Goal: Navigation & Orientation: Find specific page/section

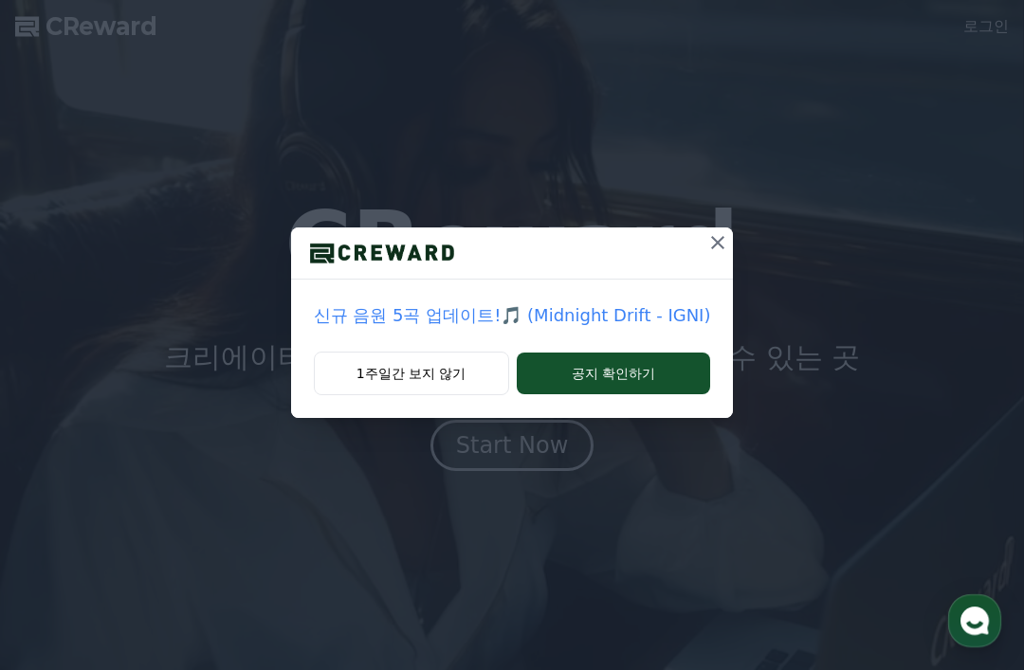
click at [706, 240] on icon at bounding box center [717, 242] width 23 height 23
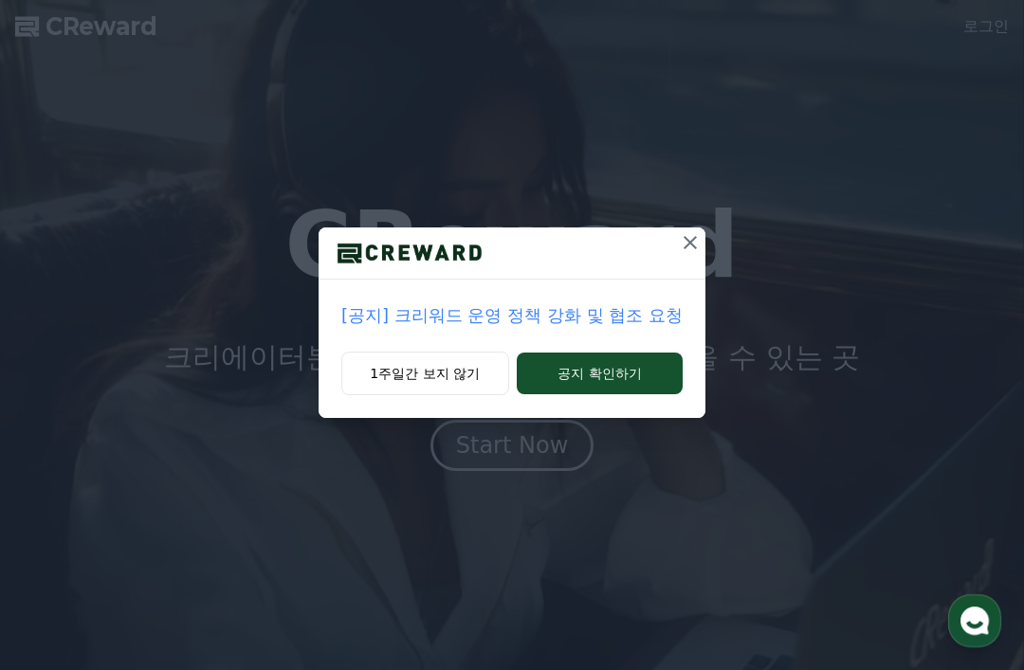
click at [684, 246] on icon at bounding box center [690, 242] width 13 height 13
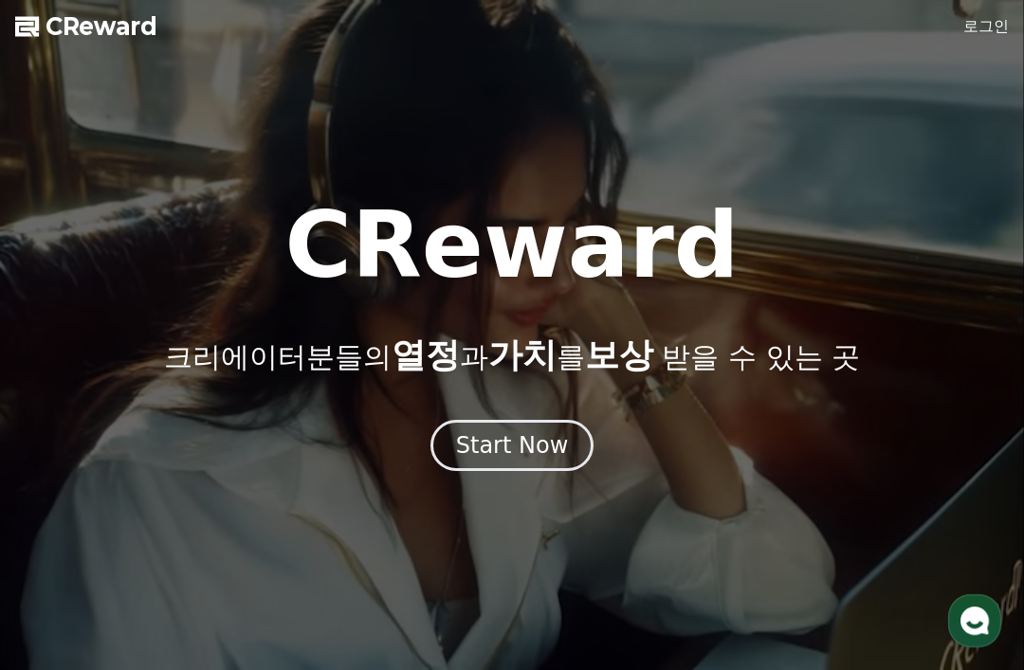
click at [574, 436] on button "Start Now" at bounding box center [513, 445] width 164 height 51
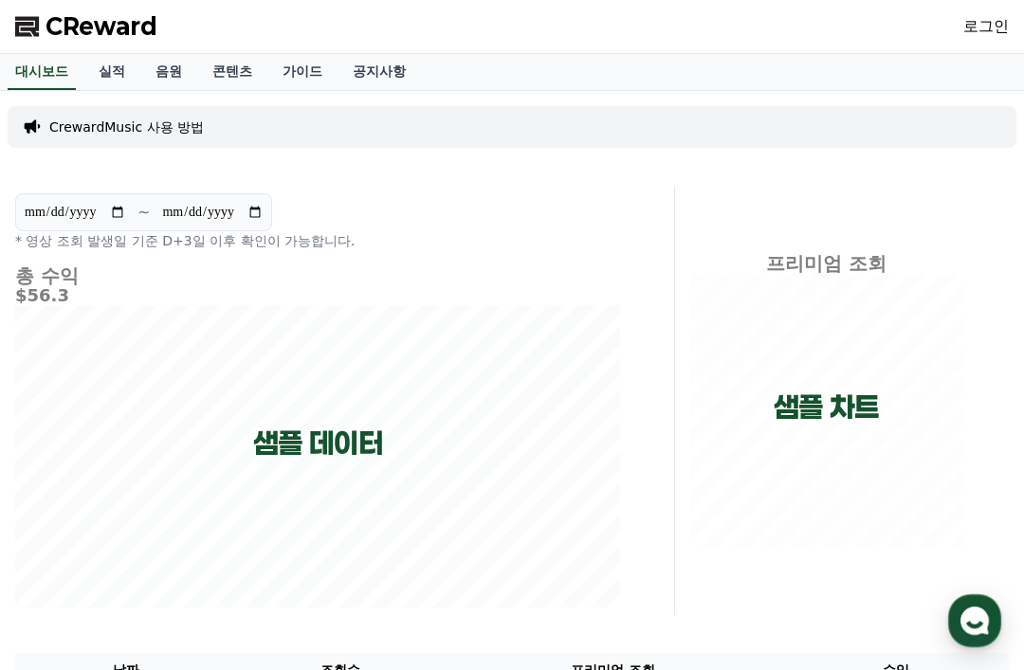
click at [962, 58] on div "대시보드 실적 음원 콘텐츠 가이드 공지사항" at bounding box center [512, 72] width 1024 height 36
click at [998, 32] on link "로그인" at bounding box center [986, 26] width 46 height 23
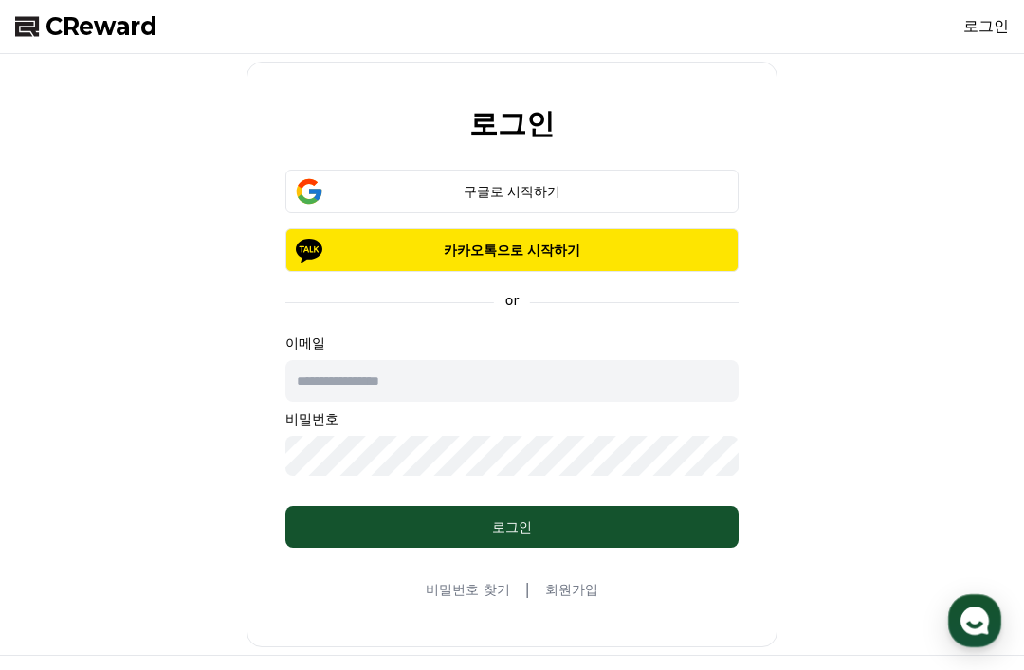
click at [644, 201] on button "구글로 시작하기" at bounding box center [511, 192] width 453 height 44
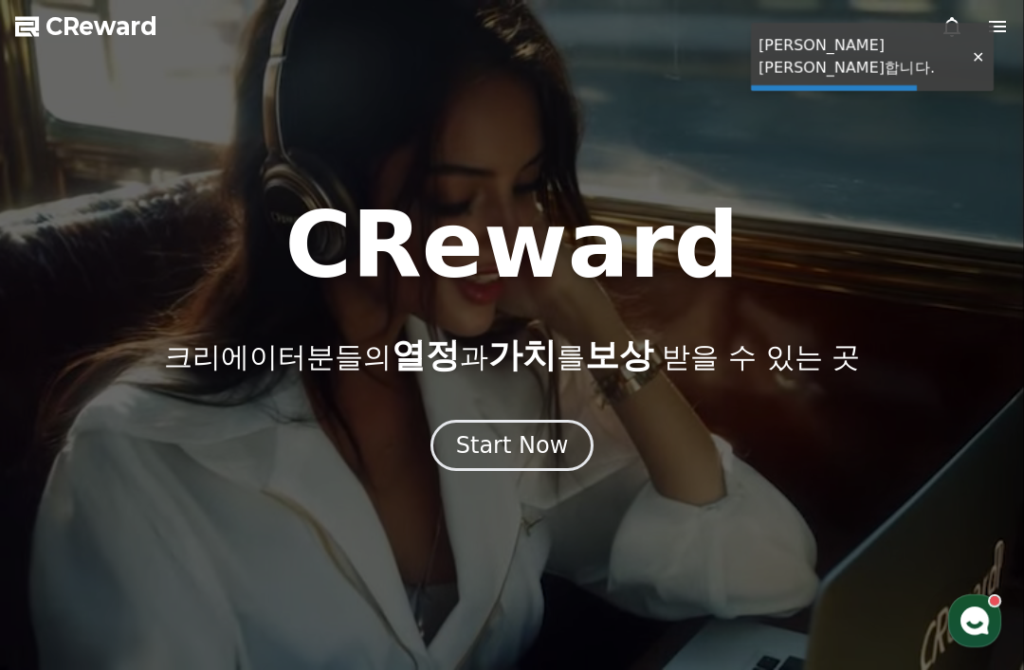
click at [566, 430] on button "Start Now" at bounding box center [513, 445] width 164 height 51
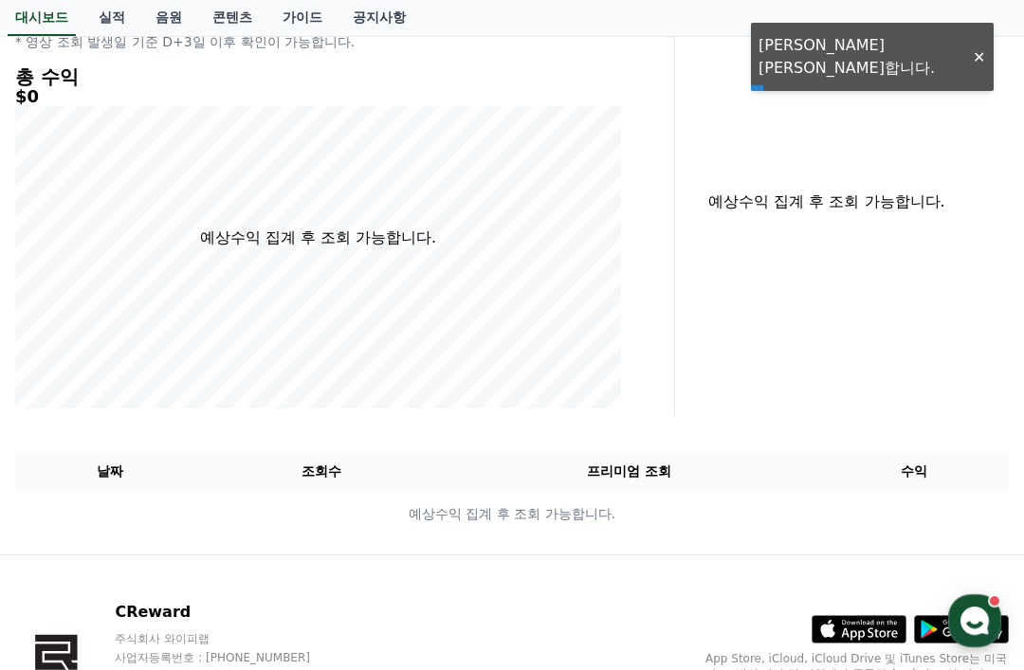
scroll to position [298, 0]
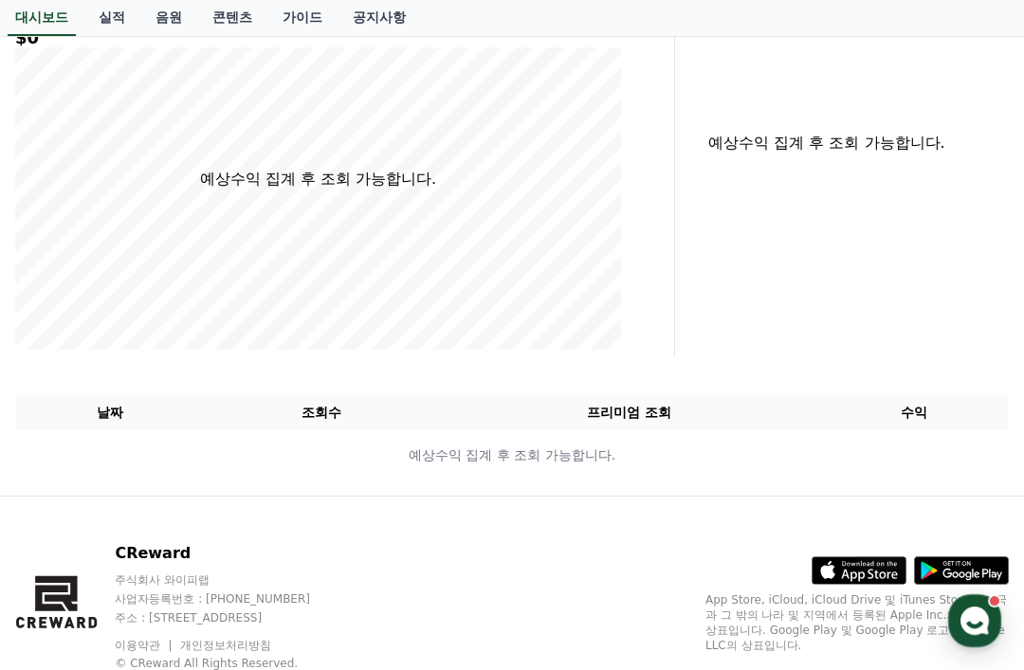
click at [855, 576] on icon at bounding box center [860, 571] width 94 height 27
